Goal: Transaction & Acquisition: Download file/media

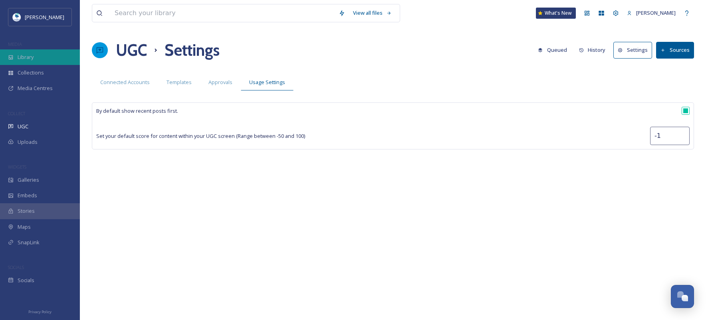
click at [46, 55] on div "Library" at bounding box center [40, 57] width 80 height 16
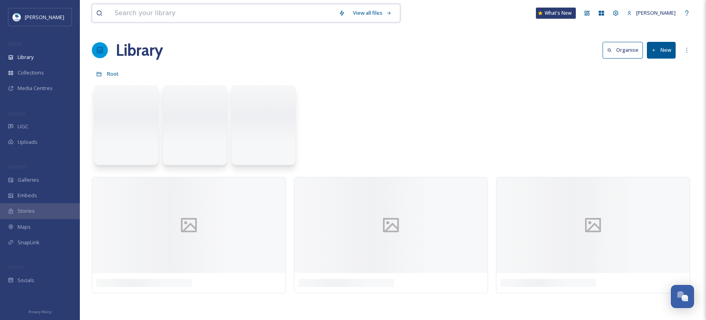
click at [149, 11] on input at bounding box center [223, 13] width 224 height 18
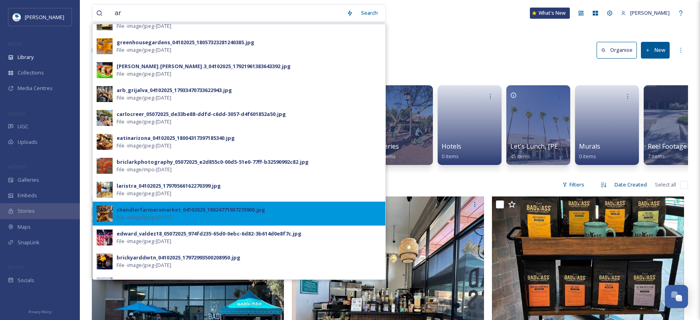
scroll to position [223, 0]
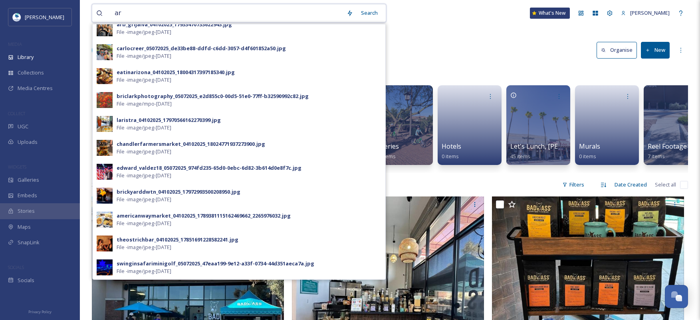
drag, startPoint x: 112, startPoint y: 11, endPoint x: 99, endPoint y: 11, distance: 12.4
click at [99, 11] on div "ar" at bounding box center [219, 13] width 246 height 18
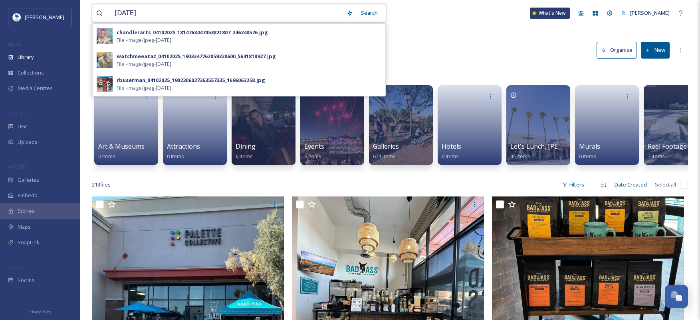
drag, startPoint x: 161, startPoint y: 10, endPoint x: 100, endPoint y: 12, distance: 61.1
click at [100, 12] on div "[DATE]" at bounding box center [219, 13] width 246 height 18
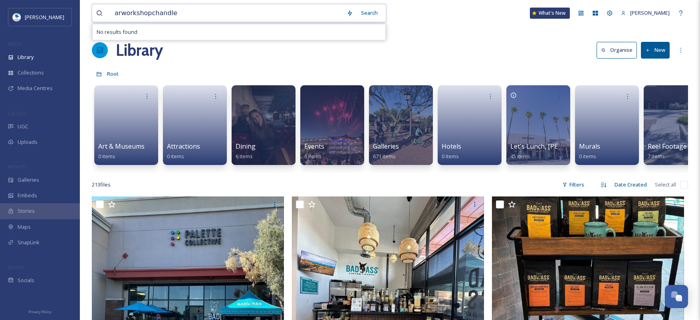
type input "arworkshopchandler"
click at [179, 11] on input at bounding box center [264, 13] width 189 height 18
type input "a"
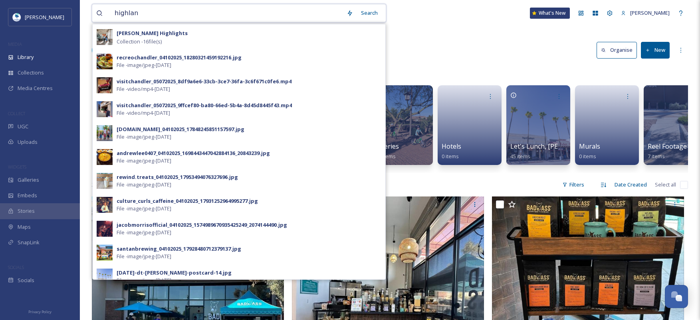
type input "highland"
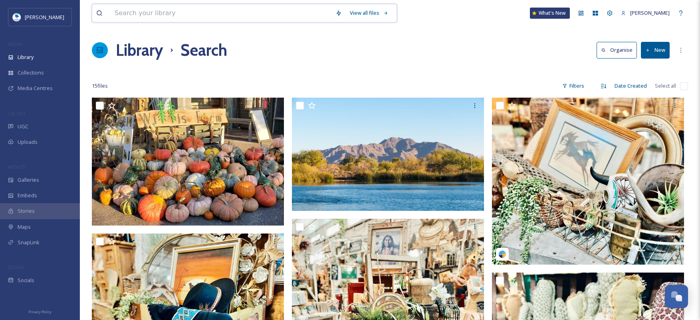
click at [192, 15] on input at bounding box center [221, 13] width 221 height 18
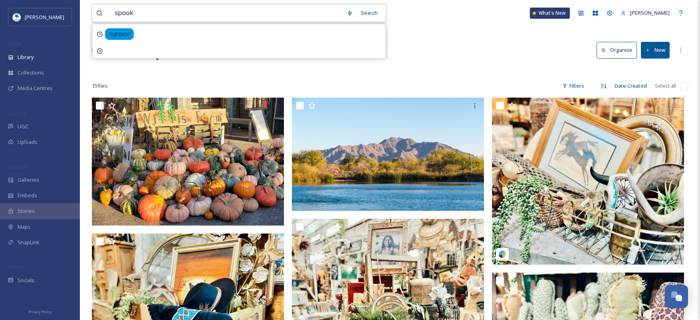
type input "spooky"
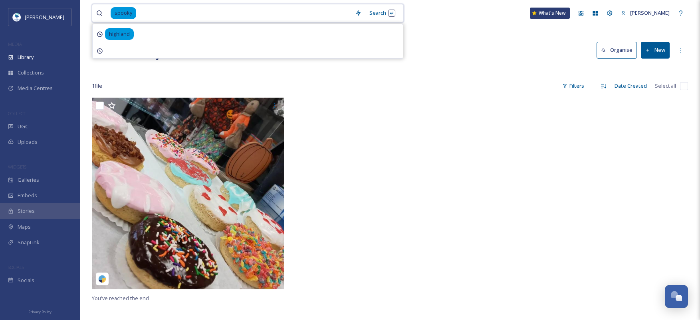
drag, startPoint x: 195, startPoint y: 14, endPoint x: 87, endPoint y: 18, distance: 107.9
click at [87, 18] on div "spooky Search highland What's [GEOGRAPHIC_DATA][PERSON_NAME] Search Organise Ne…" at bounding box center [390, 209] width 620 height 418
click at [269, 11] on input at bounding box center [244, 13] width 214 height 18
click at [268, 17] on input at bounding box center [244, 13] width 214 height 18
type input "s"
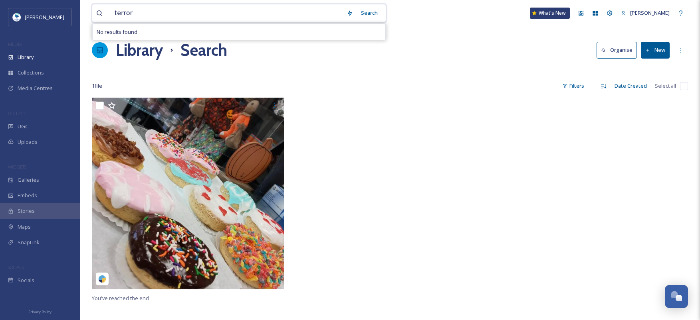
drag, startPoint x: 134, startPoint y: 14, endPoint x: 95, endPoint y: 11, distance: 39.3
click at [91, 13] on div "terror Search No results found What's [GEOGRAPHIC_DATA][PERSON_NAME] Search Org…" at bounding box center [390, 209] width 620 height 418
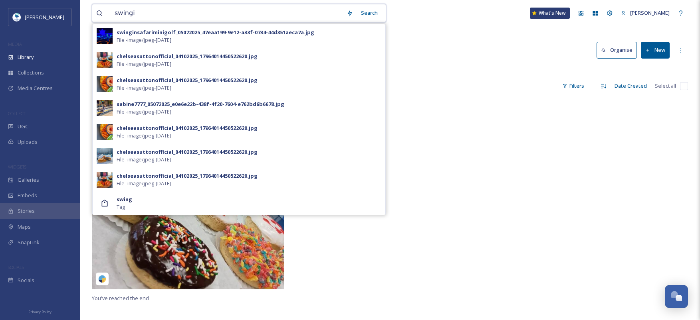
type input "swingin"
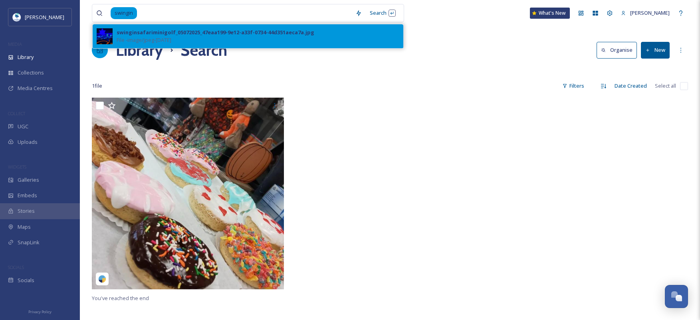
click at [282, 38] on div "swinginsafariminigolf_05072025_47eaa199-9e12-a33f-0734-44d351aeca7a.jpg File - …" at bounding box center [258, 36] width 283 height 15
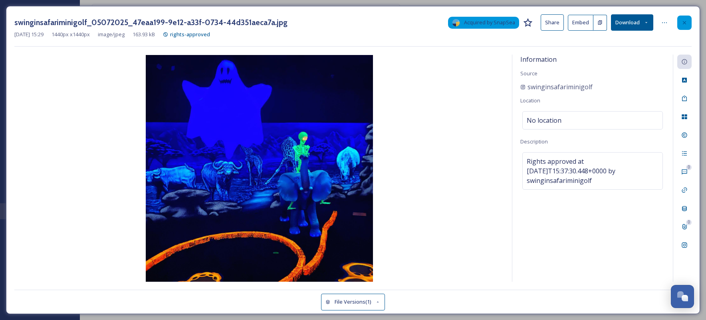
click at [681, 23] on icon at bounding box center [684, 23] width 6 height 6
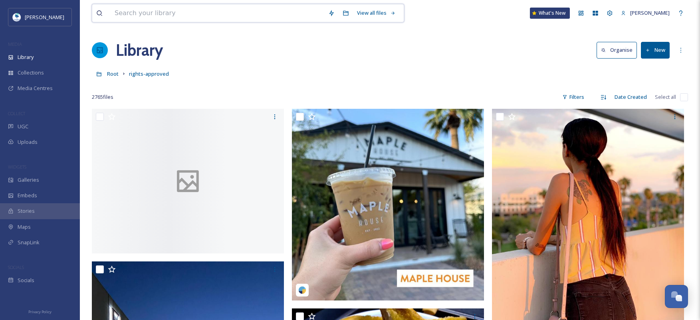
click at [176, 12] on input at bounding box center [217, 13] width 213 height 18
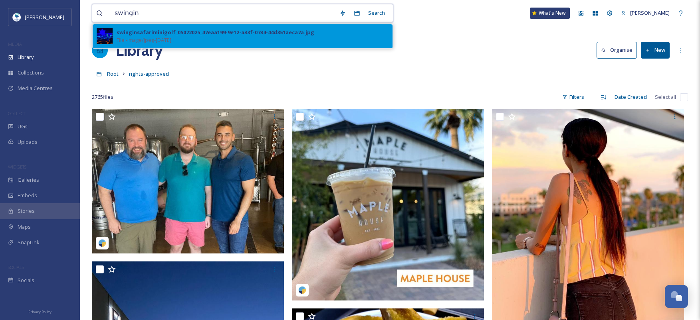
type input "swingin"
click at [171, 37] on span "File - image/jpeg - [DATE]" at bounding box center [144, 40] width 55 height 8
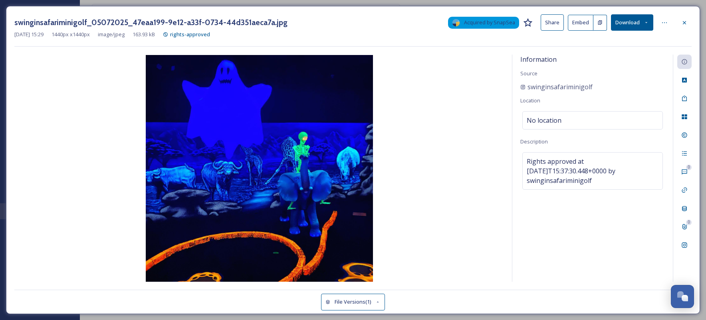
click at [642, 22] on button "Download" at bounding box center [632, 22] width 42 height 16
click at [628, 43] on span "Download Original (1440 x 1440)" at bounding box center [609, 41] width 75 height 8
click at [687, 20] on div at bounding box center [684, 23] width 14 height 14
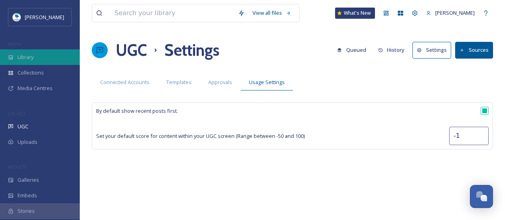
click at [47, 58] on div "Library" at bounding box center [40, 57] width 80 height 16
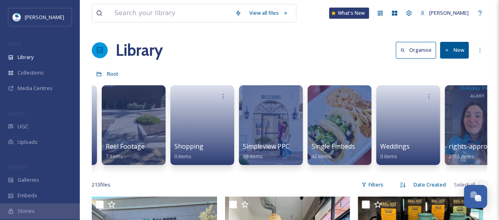
scroll to position [0, 634]
